Goal: Task Accomplishment & Management: Manage account settings

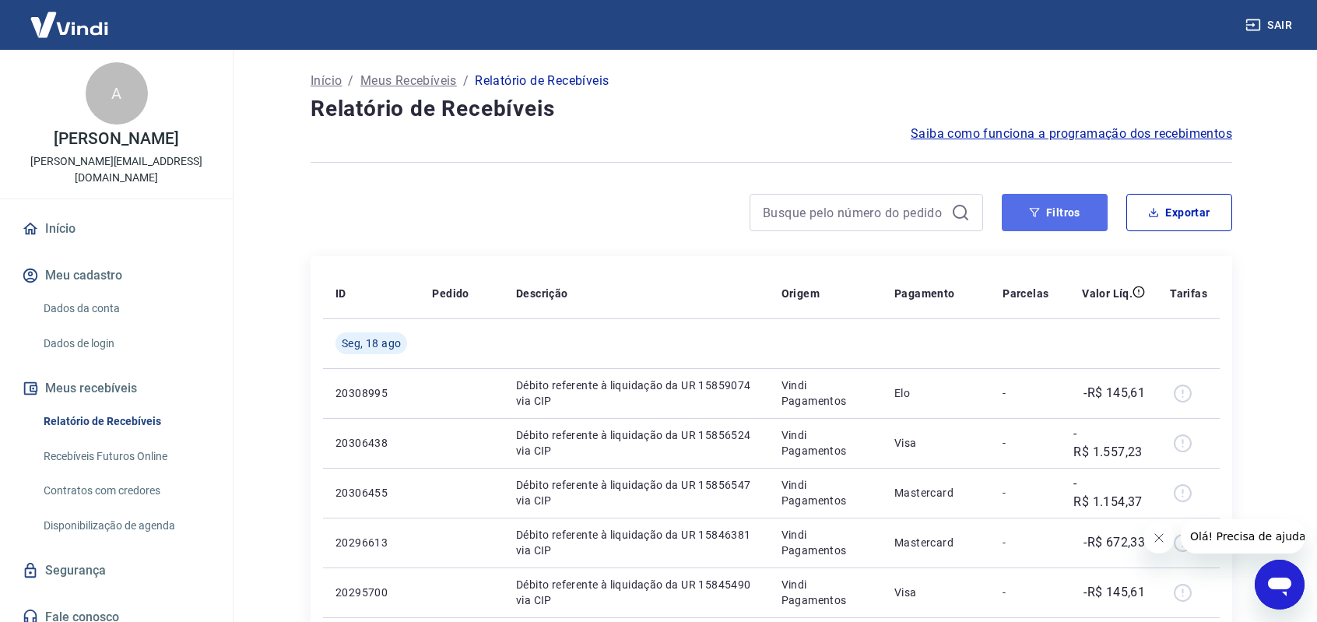
click at [1046, 210] on button "Filtros" at bounding box center [1054, 212] width 106 height 37
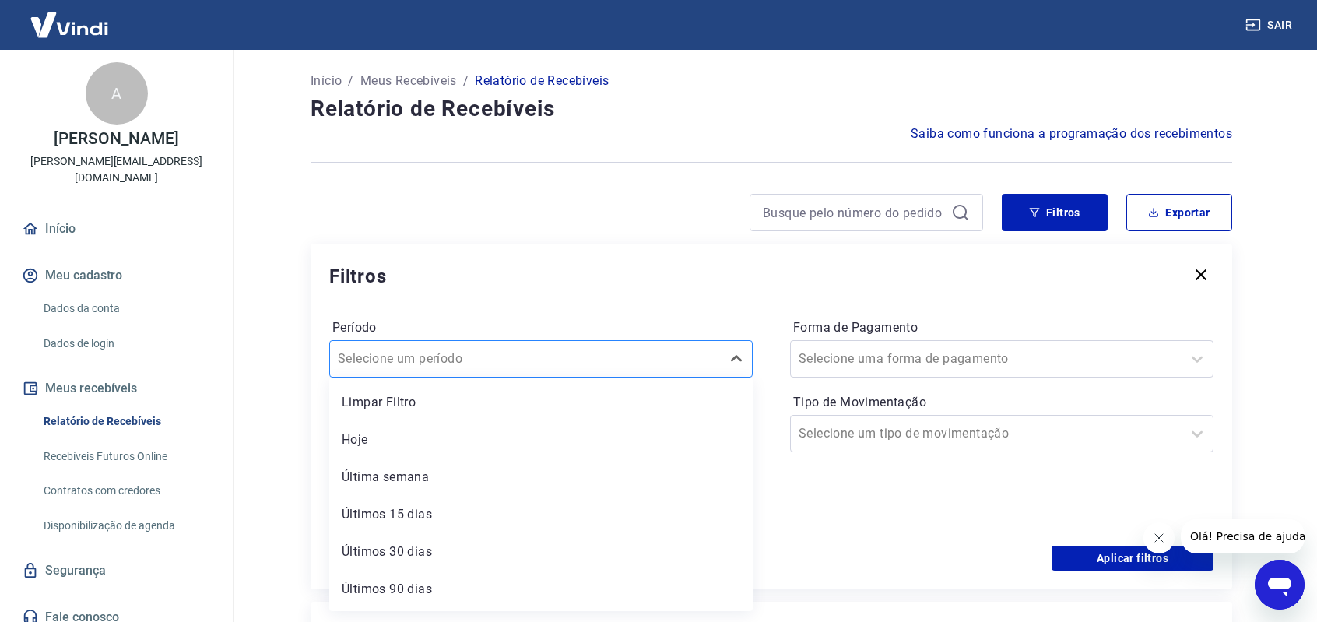
click at [720, 363] on div "Selecione um período" at bounding box center [525, 359] width 391 height 28
click at [370, 545] on div "Últimos 30 dias" at bounding box center [540, 551] width 423 height 31
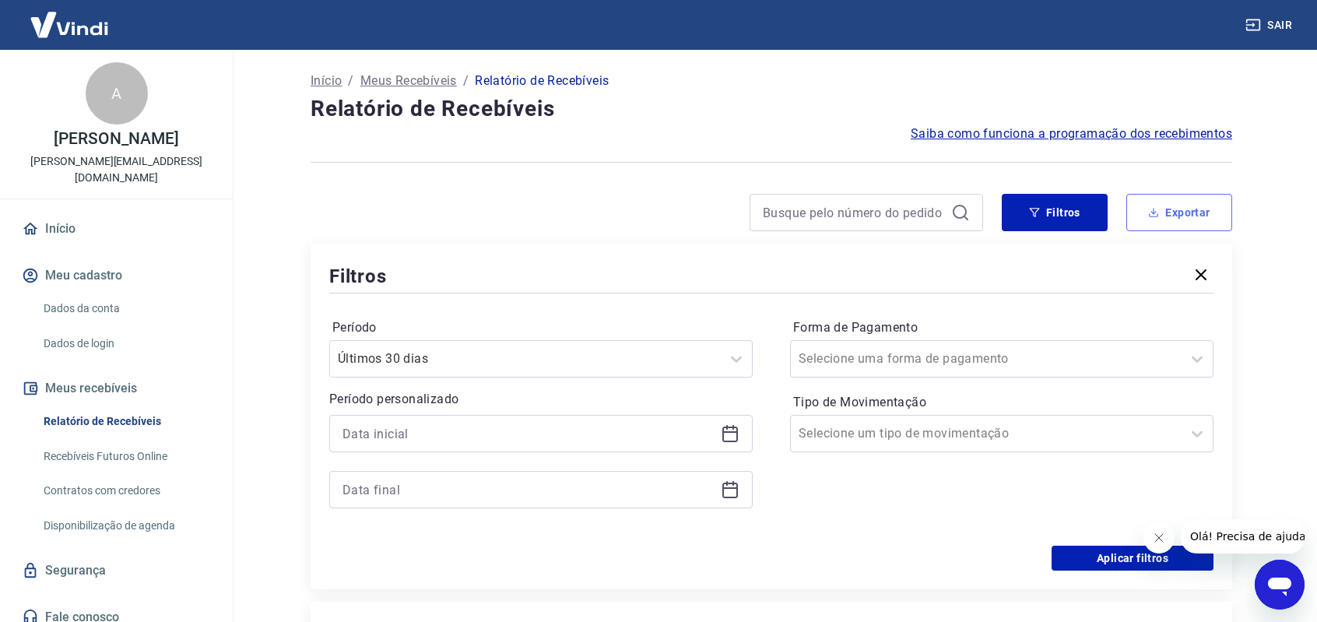
click at [1193, 205] on button "Exportar" at bounding box center [1179, 212] width 106 height 37
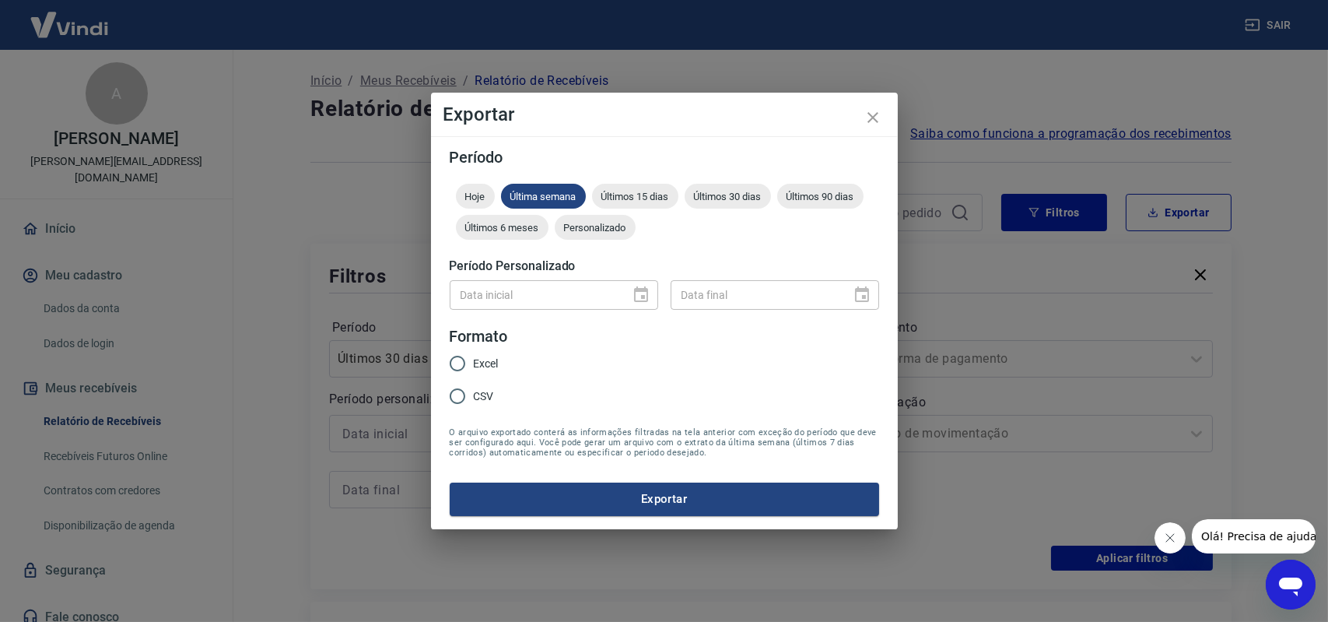
click at [467, 360] on input "Excel" at bounding box center [457, 363] width 33 height 33
radio input "true"
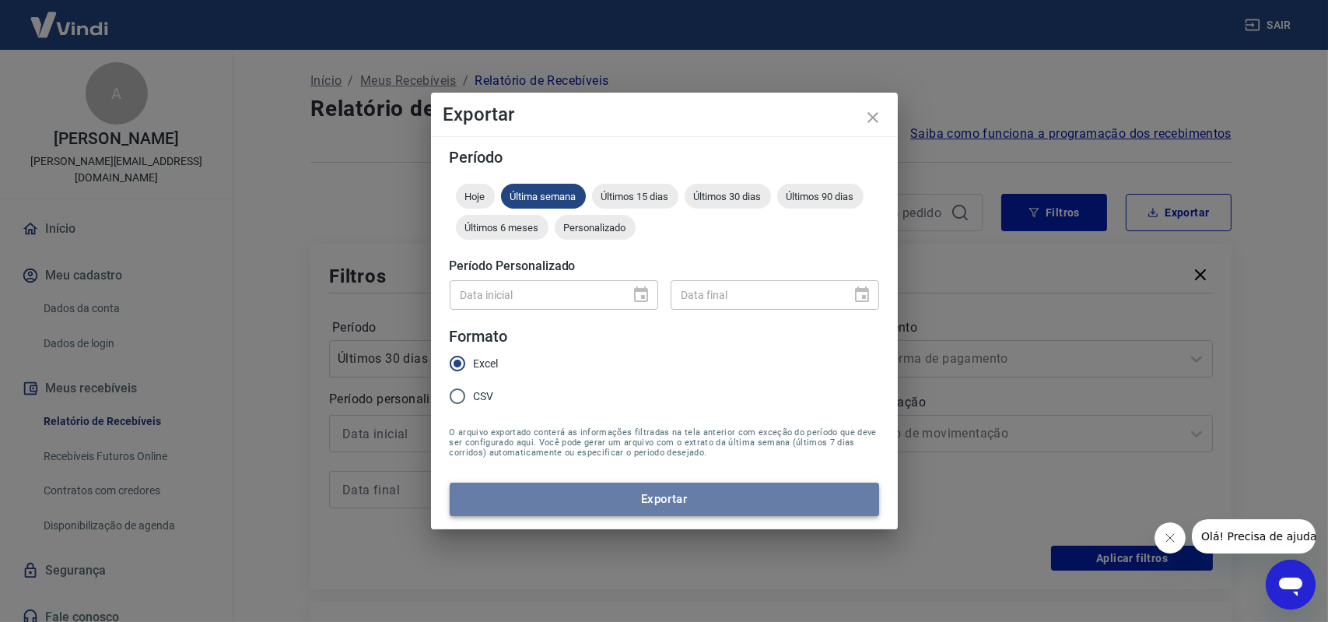
click at [658, 496] on button "Exportar" at bounding box center [665, 498] width 430 height 33
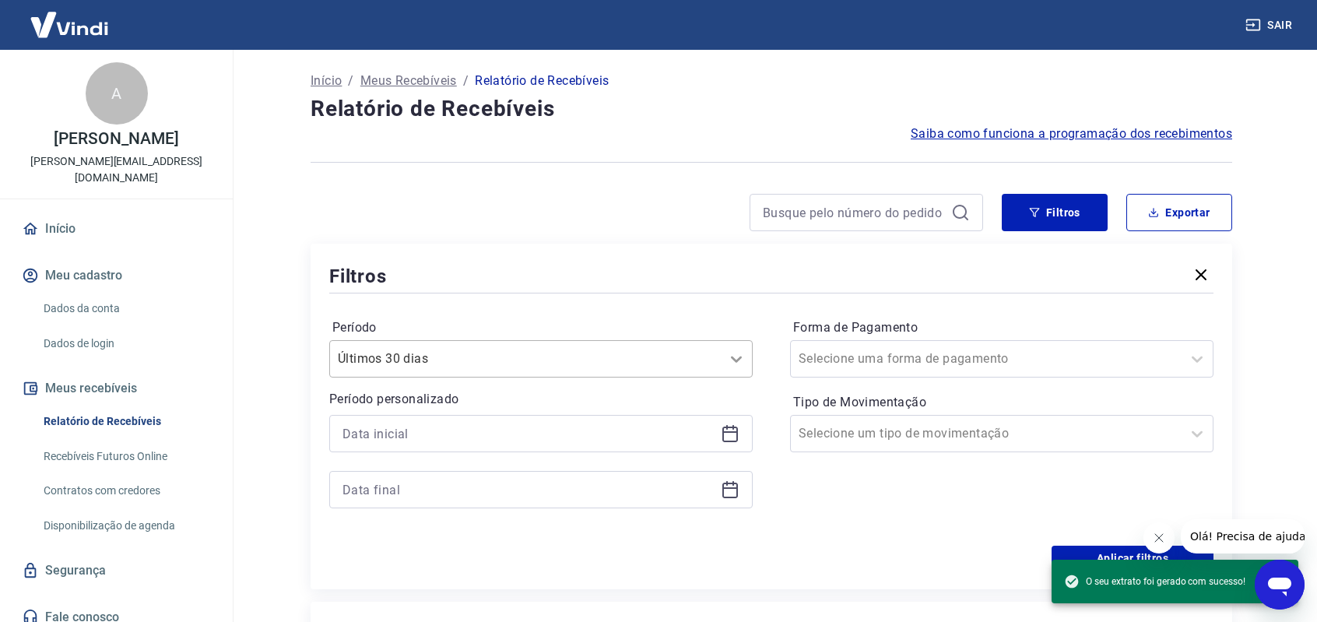
click at [735, 357] on icon at bounding box center [736, 358] width 19 height 19
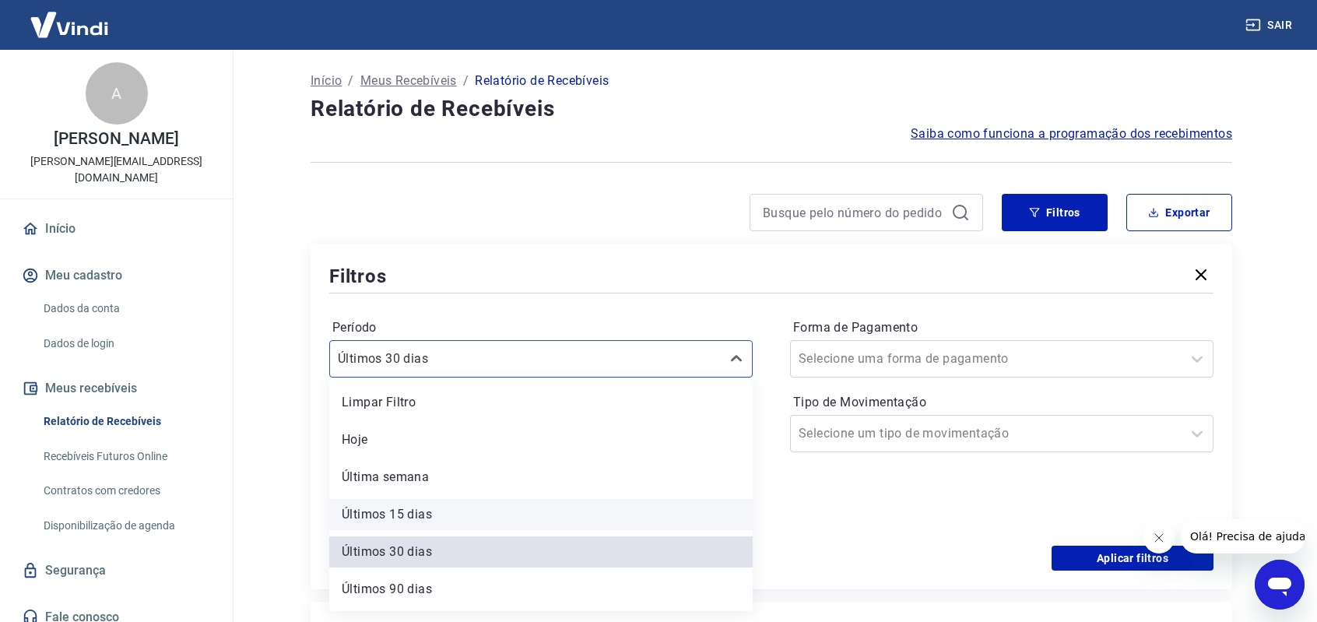
click at [398, 510] on div "Últimos 15 dias" at bounding box center [540, 514] width 423 height 31
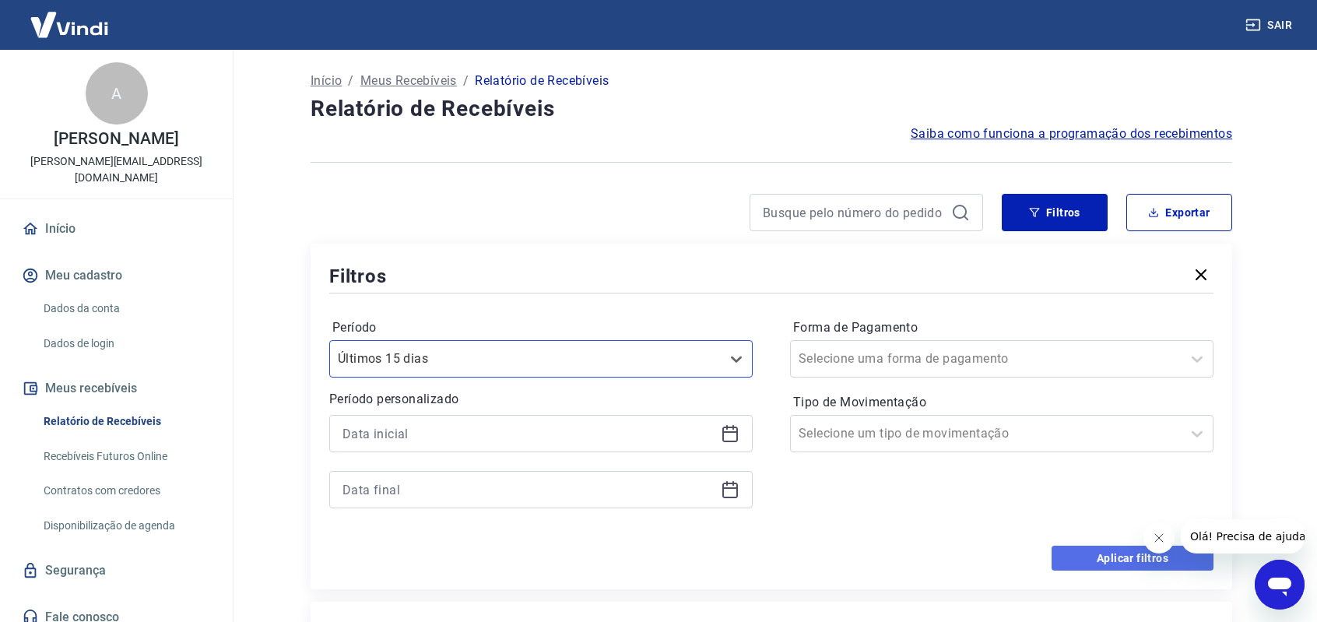
click at [1129, 554] on button "Aplicar filtros" at bounding box center [1132, 557] width 162 height 25
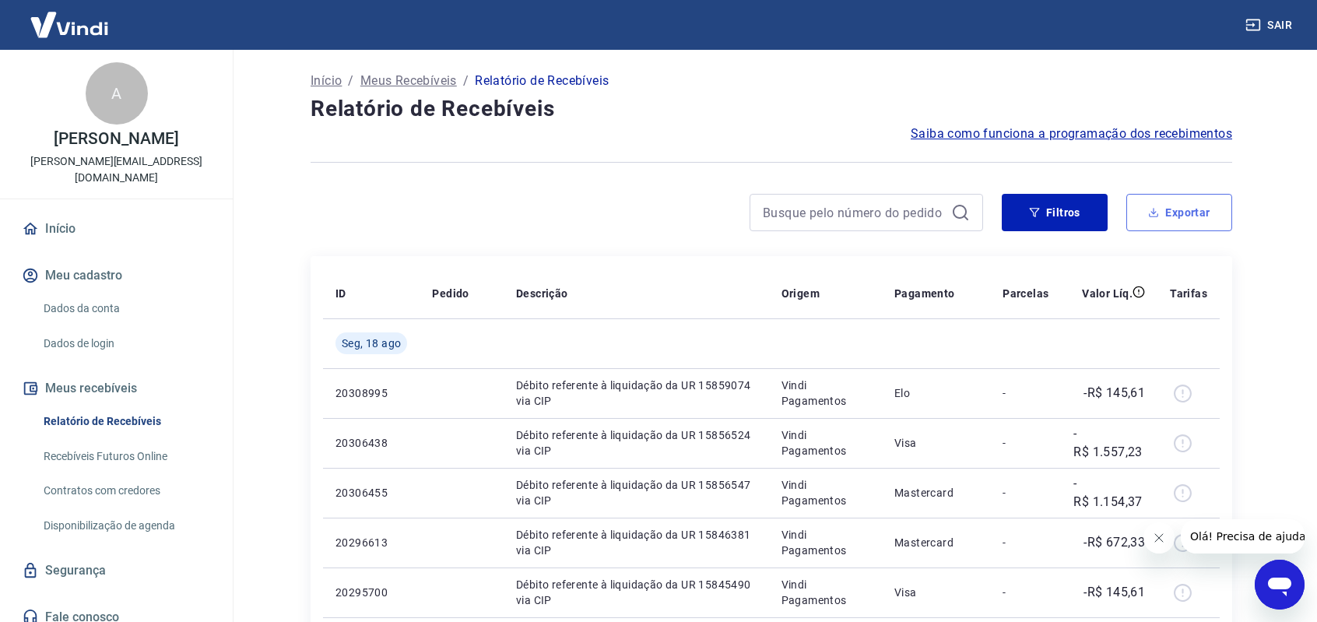
click at [1187, 205] on button "Exportar" at bounding box center [1179, 212] width 106 height 37
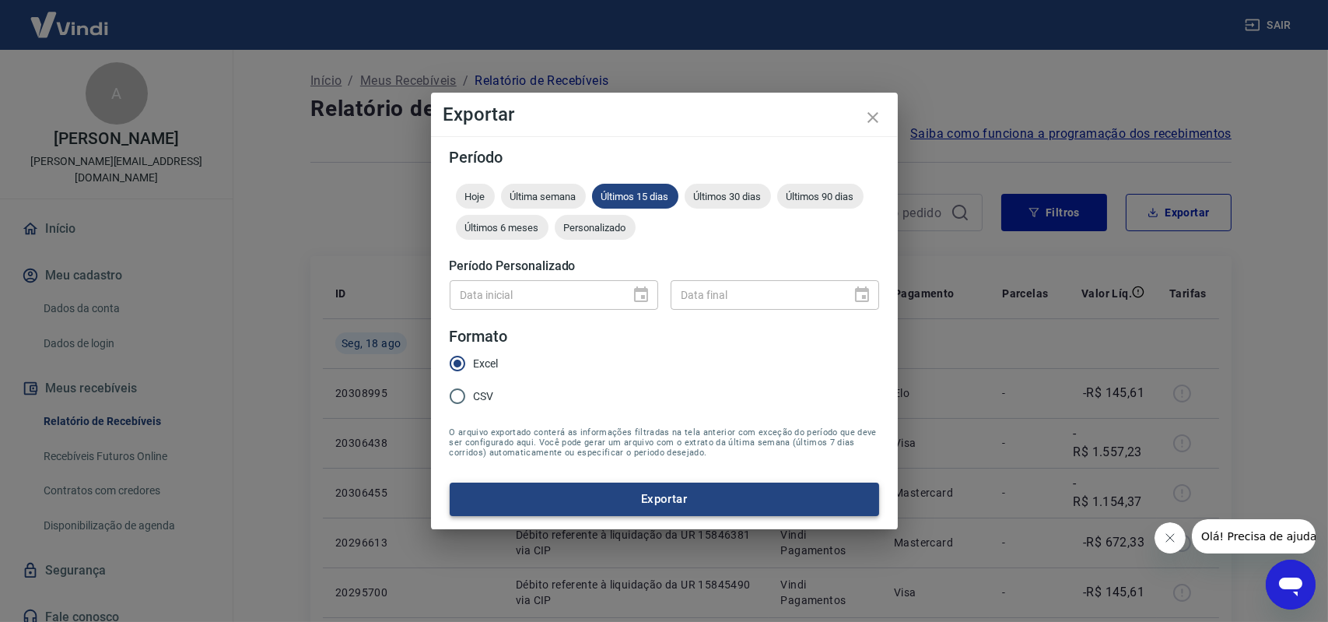
click at [662, 507] on button "Exportar" at bounding box center [665, 498] width 430 height 33
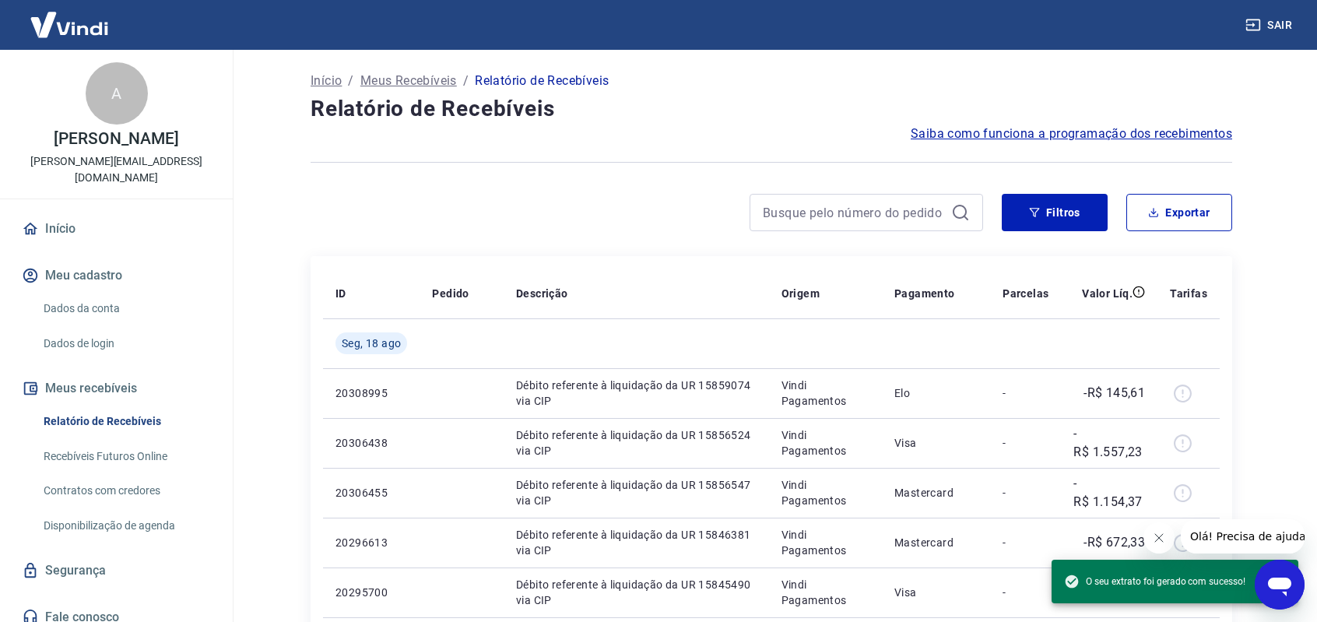
click at [1263, 22] on button "Sair" at bounding box center [1270, 25] width 56 height 29
